Goal: Information Seeking & Learning: Check status

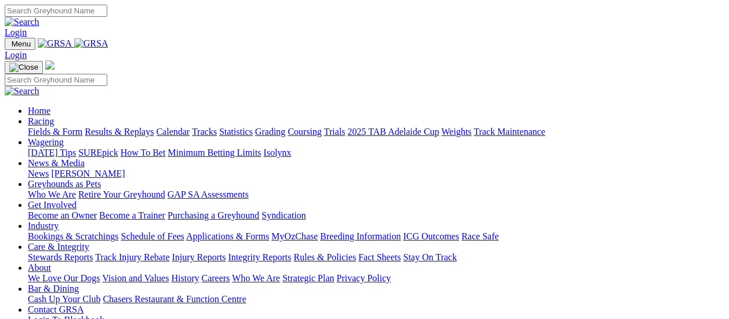
click at [125, 168] on link "[PERSON_NAME]" at bounding box center [88, 173] width 74 height 10
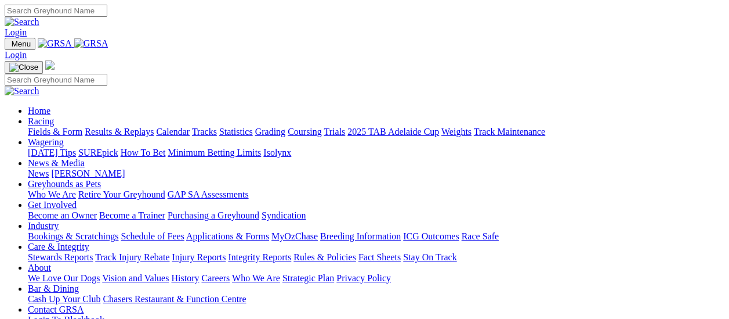
click at [122, 126] on link "Results & Replays" at bounding box center [119, 131] width 69 height 10
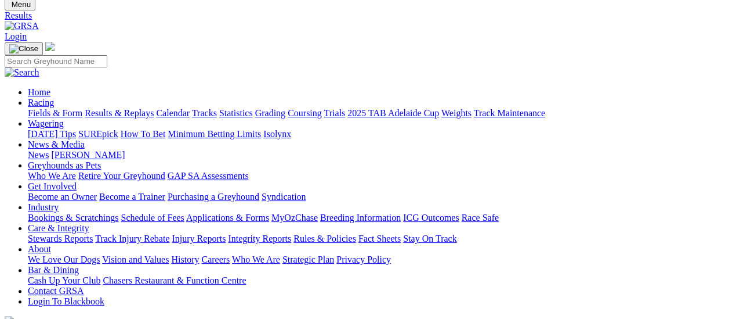
scroll to position [58, 0]
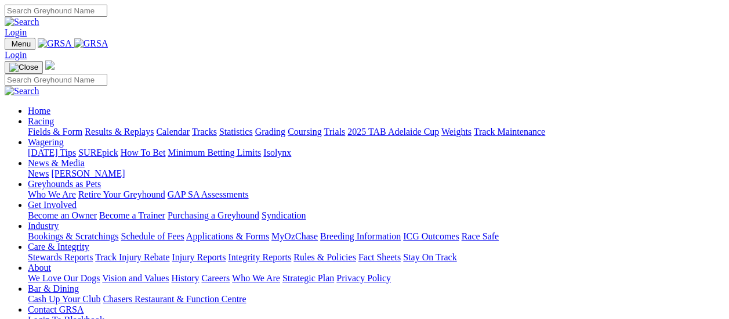
click at [125, 168] on link "[PERSON_NAME]" at bounding box center [88, 173] width 74 height 10
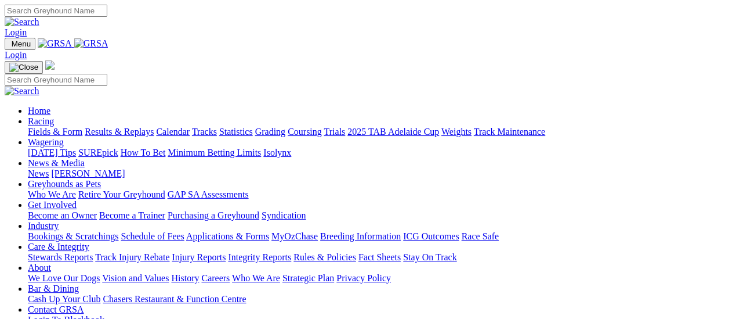
click at [129, 126] on link "Results & Replays" at bounding box center [119, 131] width 69 height 10
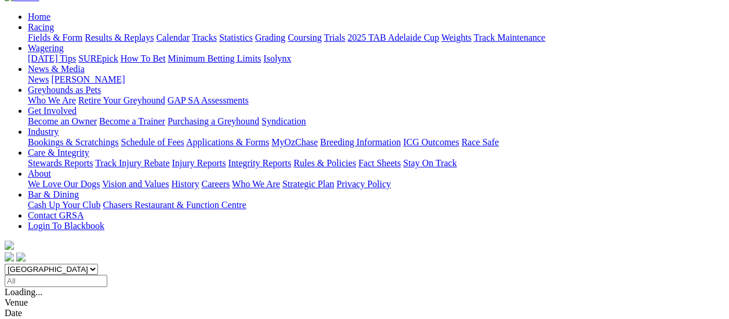
scroll to position [116, 0]
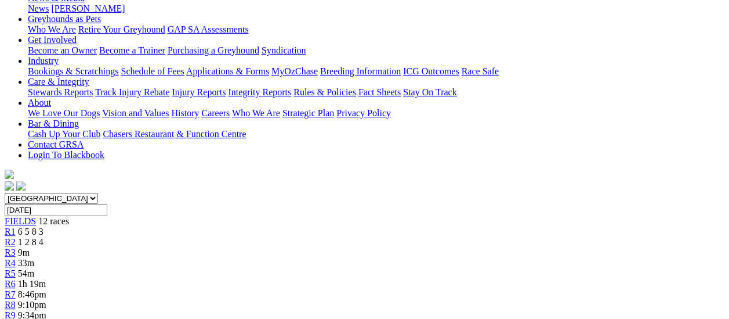
scroll to position [116, 0]
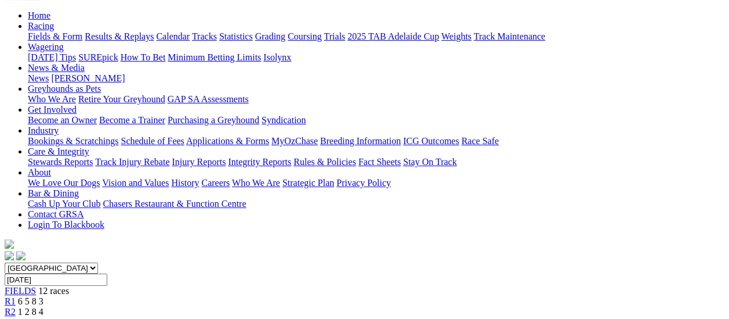
click at [16, 306] on span "R2" at bounding box center [10, 311] width 11 height 10
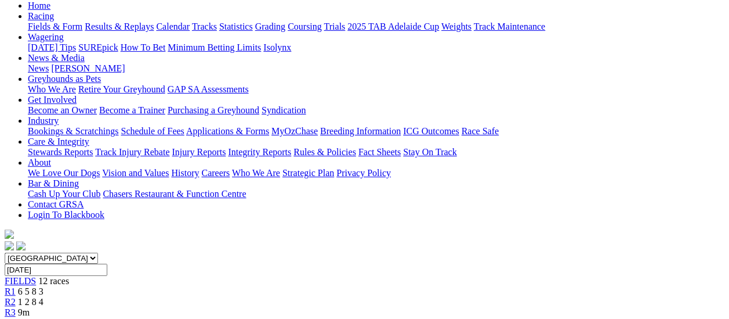
scroll to position [116, 0]
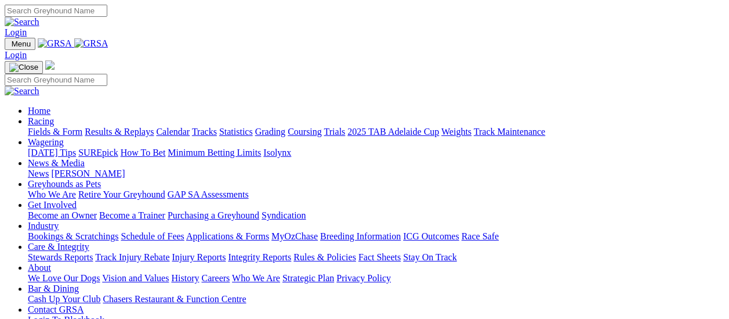
click at [126, 126] on link "Results & Replays" at bounding box center [119, 131] width 69 height 10
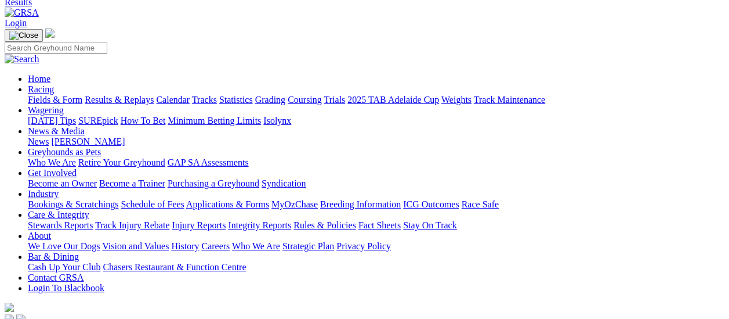
scroll to position [174, 0]
